Goal: Check status: Check status

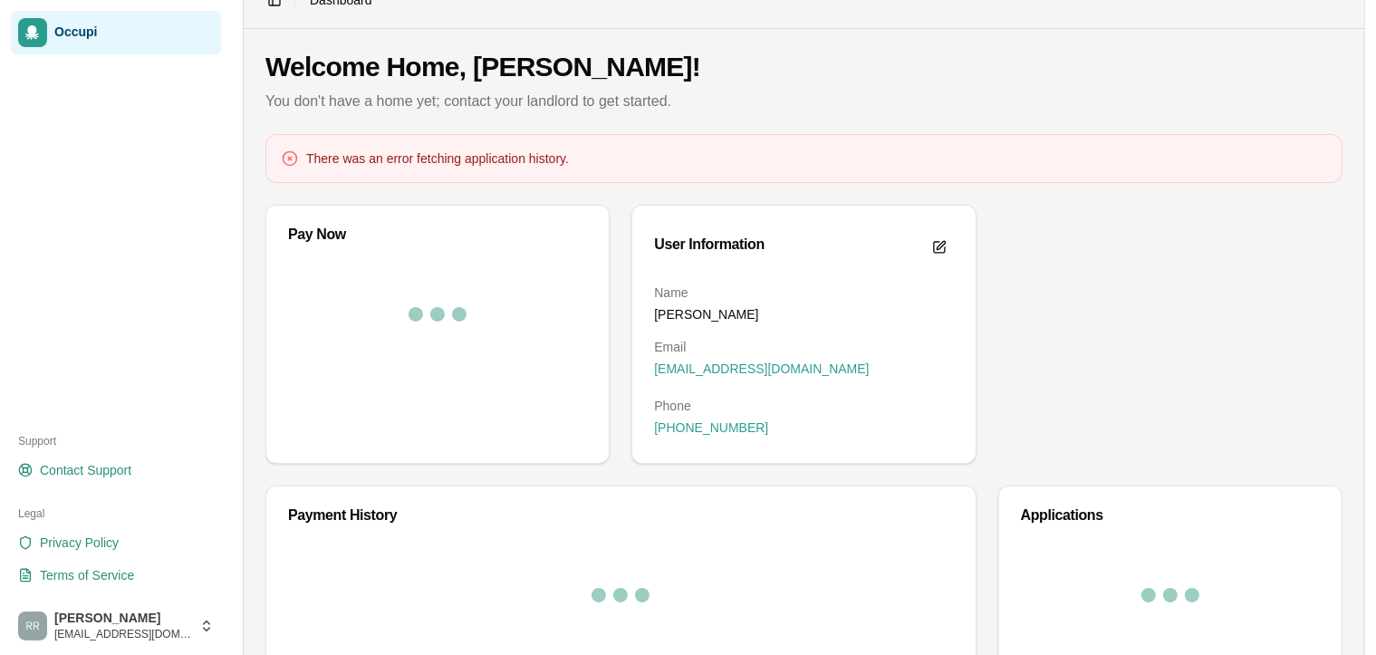
scroll to position [98, 0]
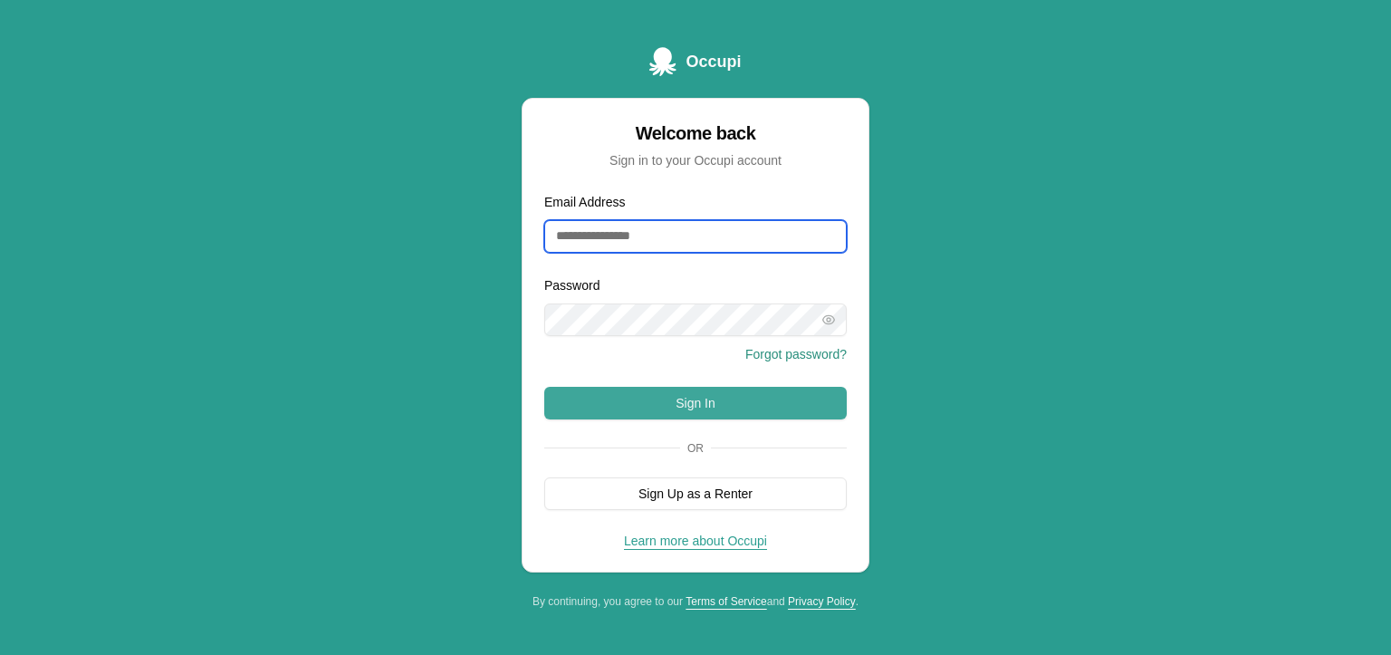
type input "**********"
click at [672, 395] on button "Sign In" at bounding box center [695, 403] width 303 height 33
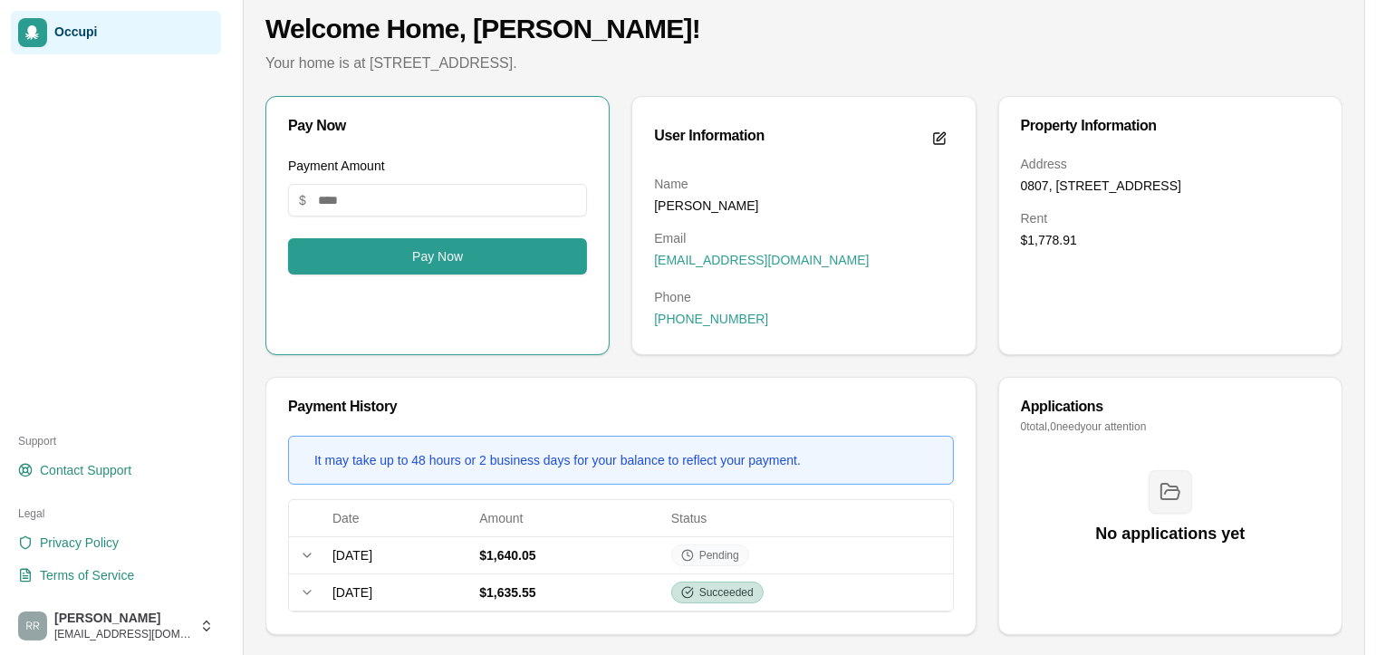
scroll to position [102, 0]
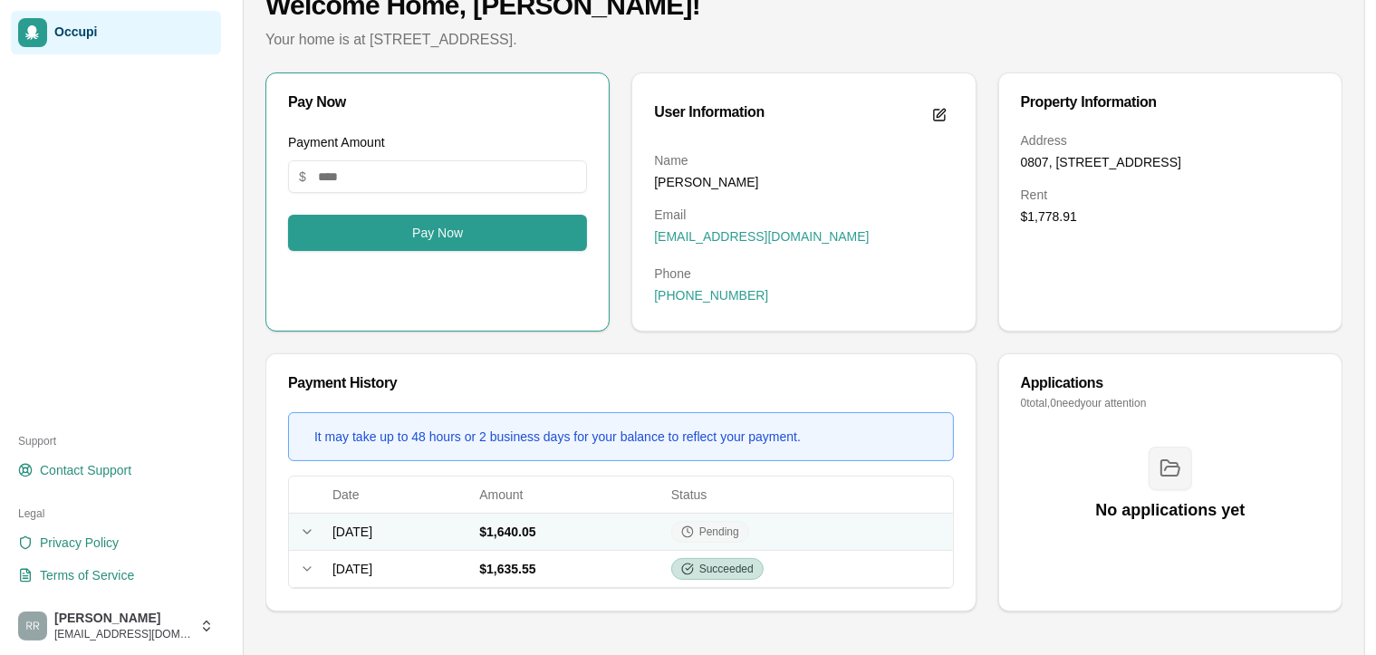
click at [694, 534] on icon at bounding box center [687, 531] width 13 height 13
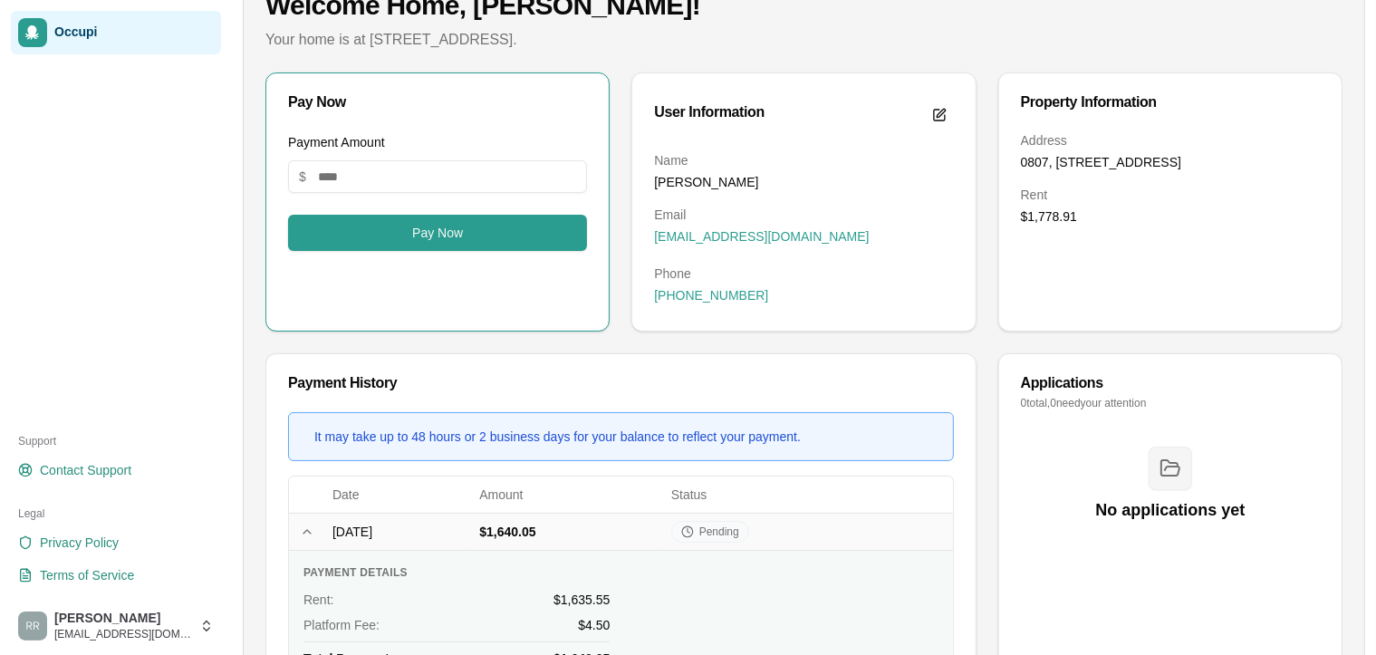
click at [764, 576] on div "Payment Details Rent : $1,635.55 Platform Fee: $4.50 Total Payment: $1,640.05" at bounding box center [620, 616] width 635 height 102
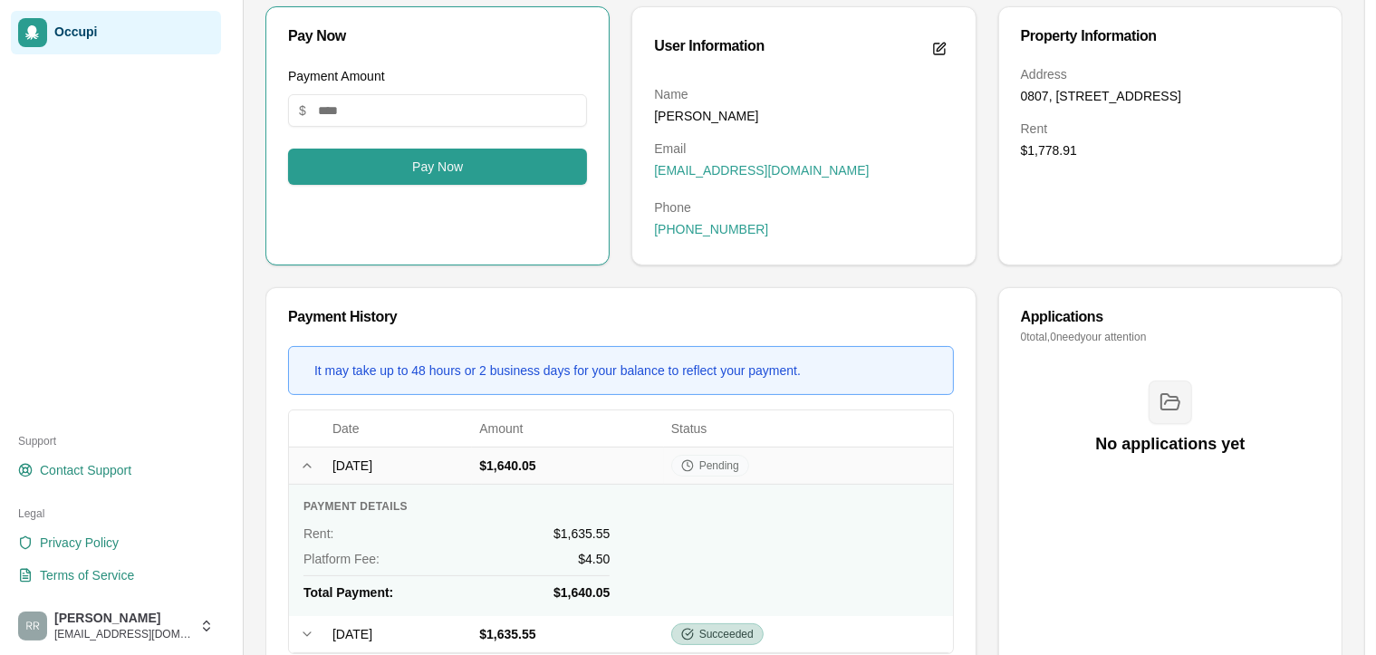
scroll to position [234, 0]
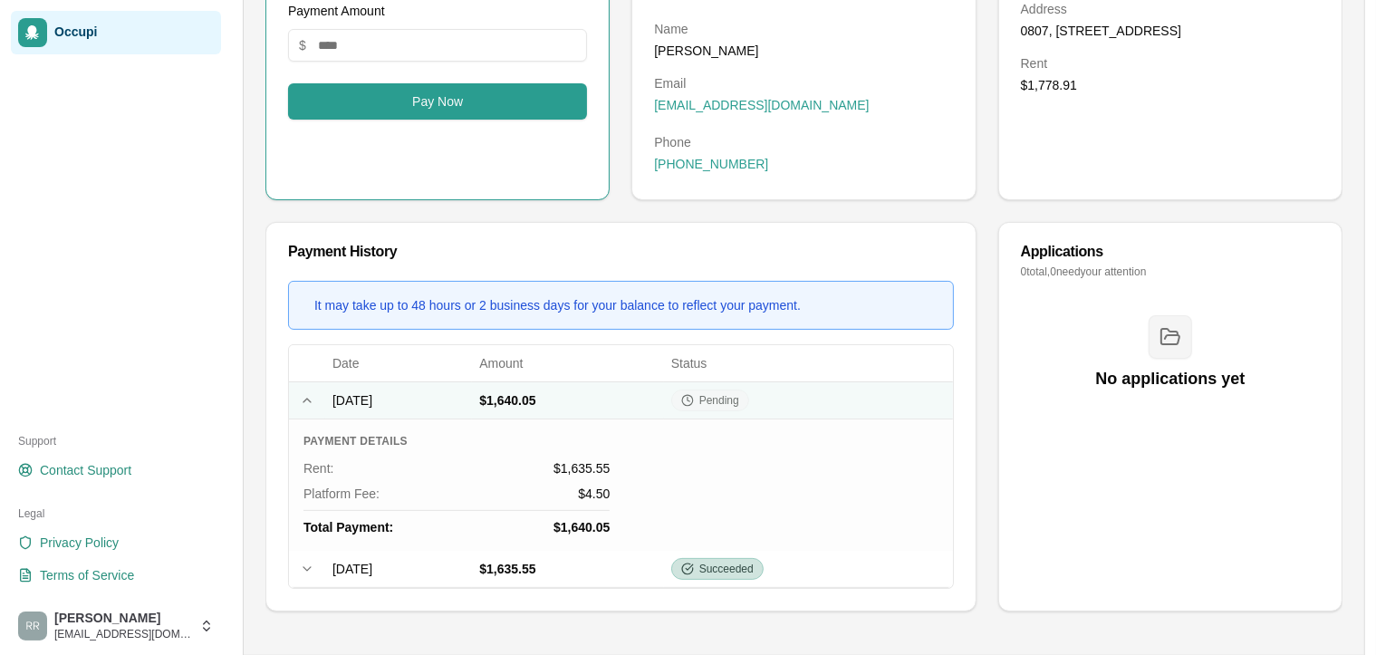
click at [739, 400] on span "Pending" at bounding box center [719, 400] width 40 height 14
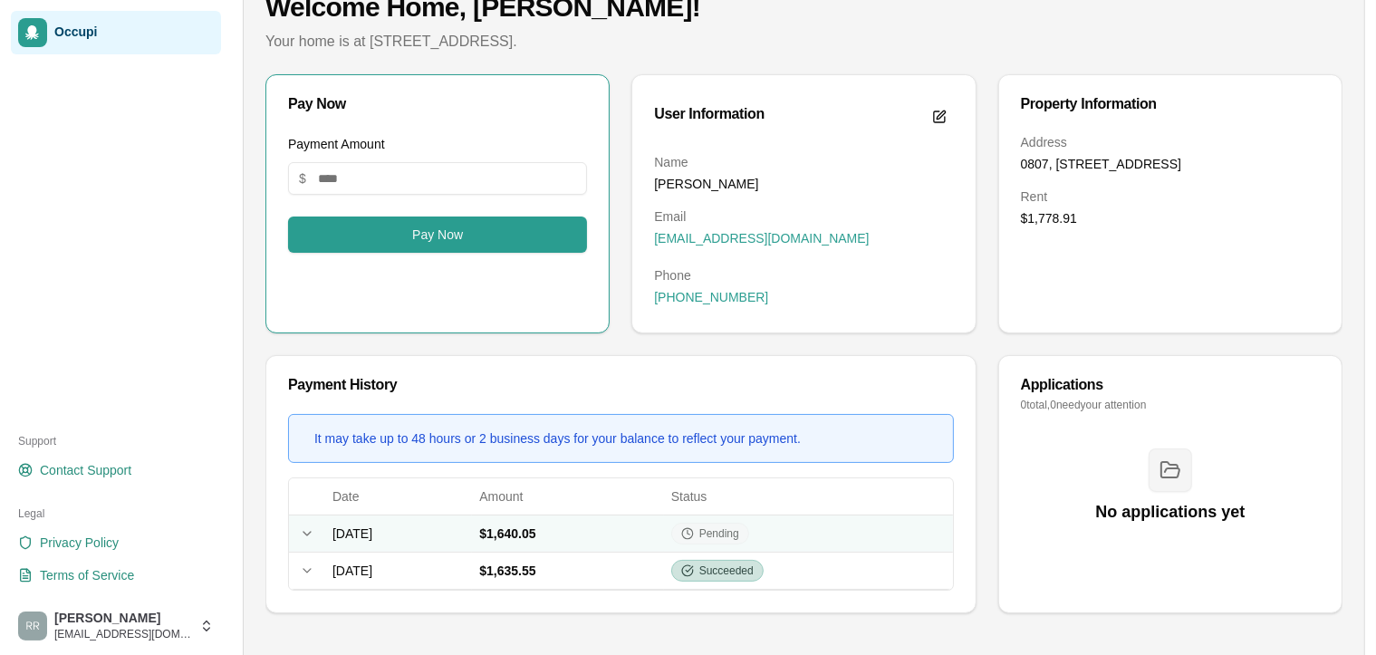
scroll to position [102, 0]
